Goal: Navigation & Orientation: Find specific page/section

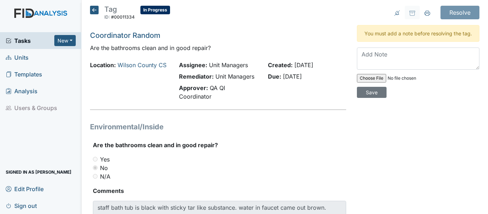
click at [94, 4] on main "Tag ID: #00011334 In Progress Autosaving... Coordinator Random Are the bathroom…" at bounding box center [284, 107] width 407 height 214
click at [92, 13] on icon at bounding box center [94, 10] width 9 height 9
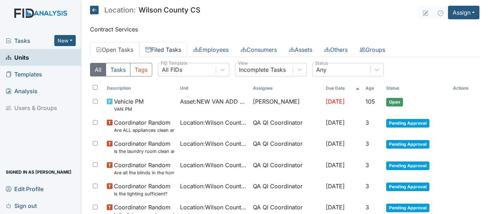
click at [163, 48] on link "Filed Tasks" at bounding box center [163, 49] width 48 height 15
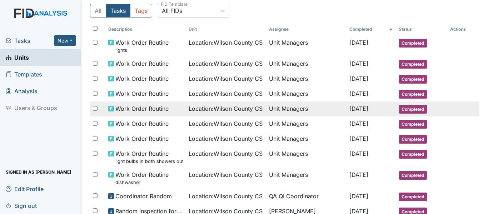
scroll to position [71, 0]
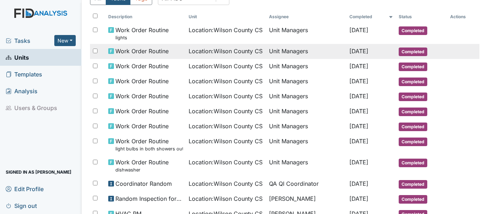
click at [135, 48] on span "Work Order Routine" at bounding box center [141, 51] width 53 height 9
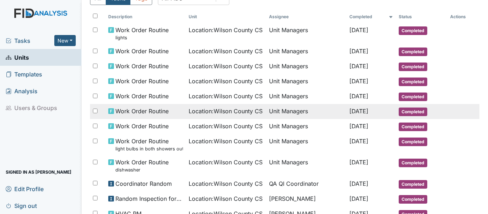
scroll to position [36, 0]
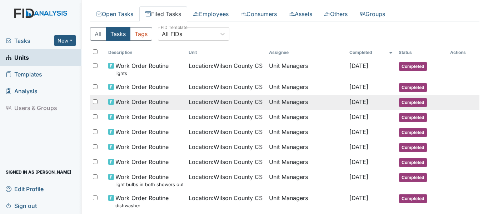
click at [129, 108] on td "Work Order Routine" at bounding box center [145, 102] width 80 height 15
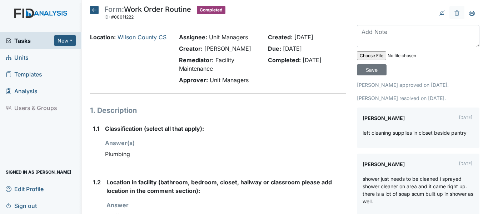
click at [93, 13] on icon at bounding box center [94, 10] width 9 height 9
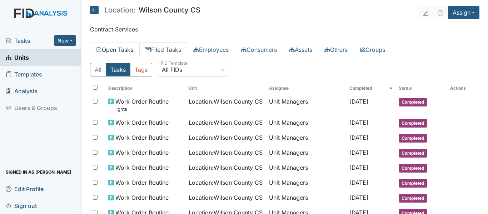
click at [113, 44] on link "Open Tasks" at bounding box center [114, 49] width 49 height 15
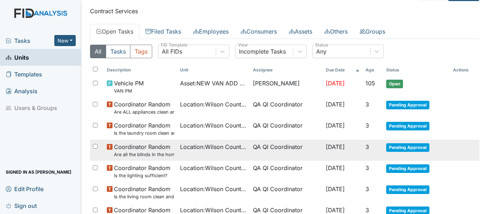
scroll to position [36, 0]
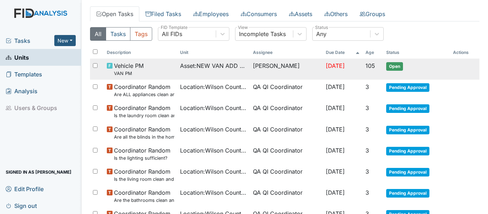
click at [207, 62] on span "Asset : NEW VAN ADD DETAILS" at bounding box center [213, 65] width 67 height 9
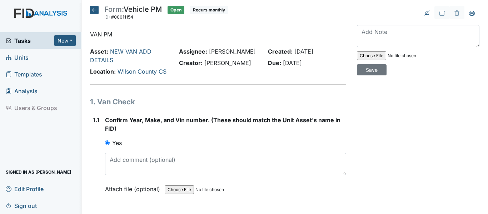
click at [95, 8] on icon at bounding box center [94, 10] width 9 height 9
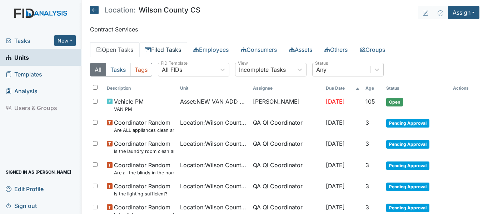
click at [159, 50] on link "Filed Tasks" at bounding box center [163, 49] width 48 height 15
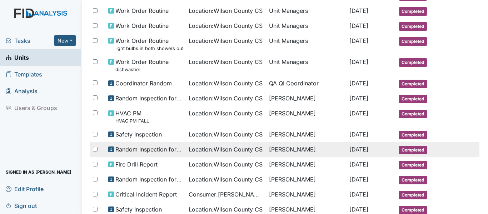
scroll to position [179, 0]
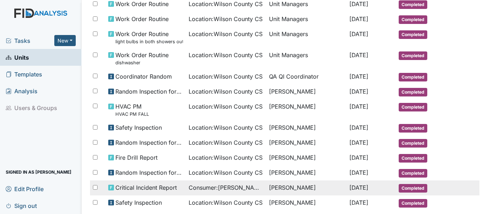
drag, startPoint x: 265, startPoint y: 200, endPoint x: 255, endPoint y: 187, distance: 16.1
click at [266, 200] on td "Linda Roberson" at bounding box center [306, 202] width 80 height 15
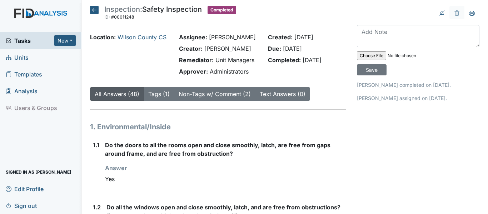
click at [23, 61] on span "Units" at bounding box center [17, 57] width 23 height 11
